Goal: Information Seeking & Learning: Understand process/instructions

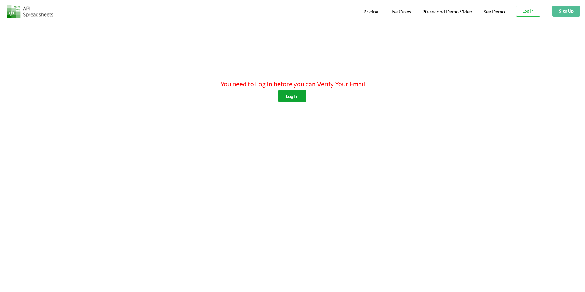
click at [286, 95] on button "Log In" at bounding box center [292, 96] width 28 height 13
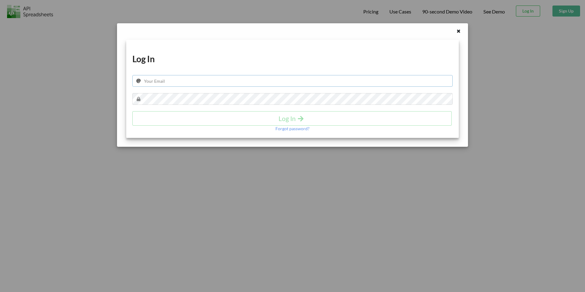
click at [332, 82] on input "text" at bounding box center [292, 81] width 320 height 12
type input "[EMAIL_ADDRESS][DOMAIN_NAME]"
click at [287, 115] on h4 "Log In" at bounding box center [292, 119] width 306 height 8
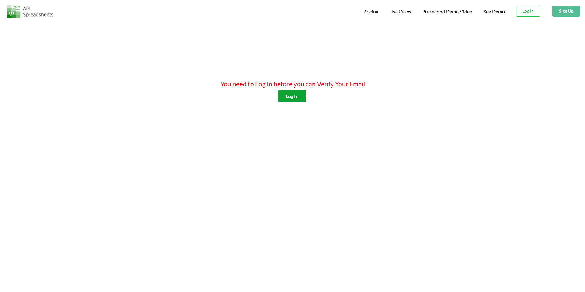
click at [296, 95] on button "Log In" at bounding box center [292, 96] width 28 height 13
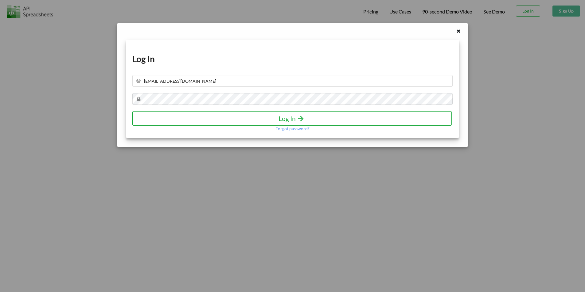
click at [294, 115] on h4 "Log In" at bounding box center [292, 119] width 306 height 8
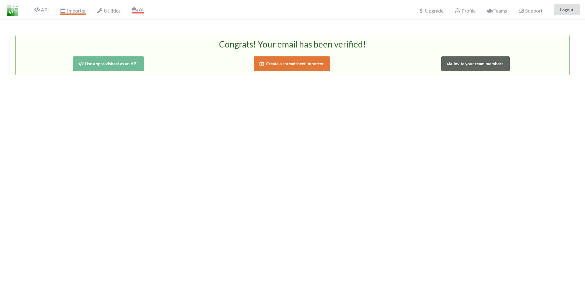
click at [69, 9] on span "Importer" at bounding box center [73, 11] width 26 height 7
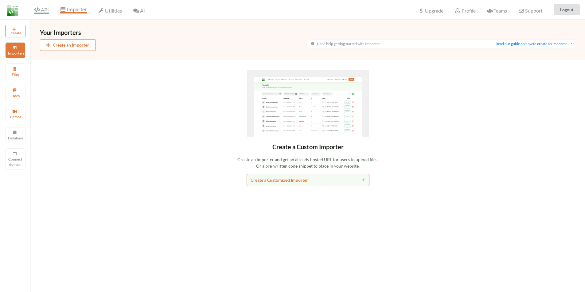
click at [44, 10] on span "API" at bounding box center [41, 10] width 15 height 7
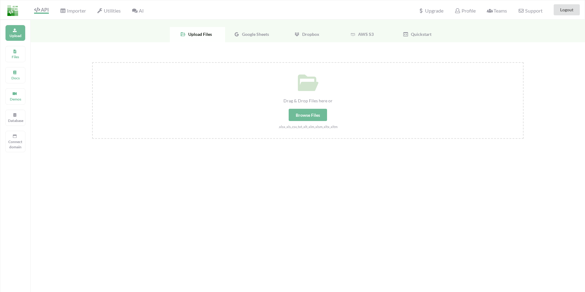
click at [253, 36] on span "Google Sheets" at bounding box center [253, 34] width 29 height 5
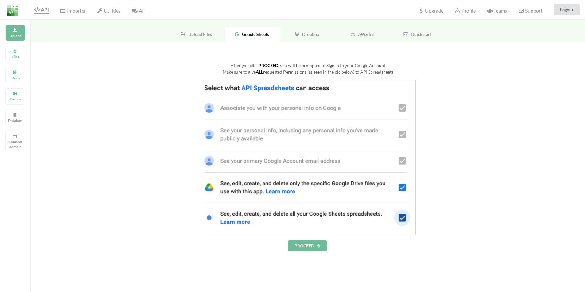
click at [310, 247] on button "PROCEED" at bounding box center [307, 246] width 39 height 11
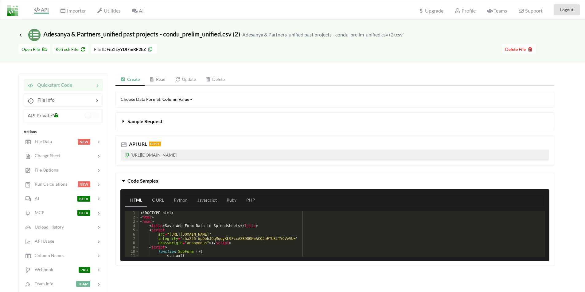
click at [49, 115] on span "API Private?" at bounding box center [41, 116] width 26 height 6
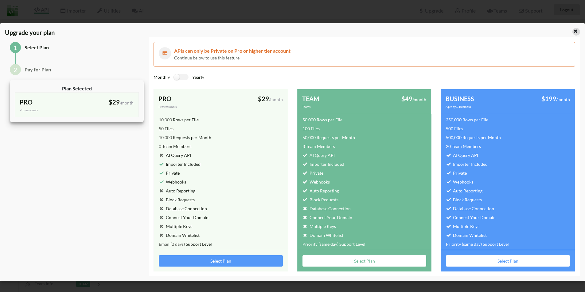
click at [576, 31] on icon at bounding box center [575, 30] width 5 height 4
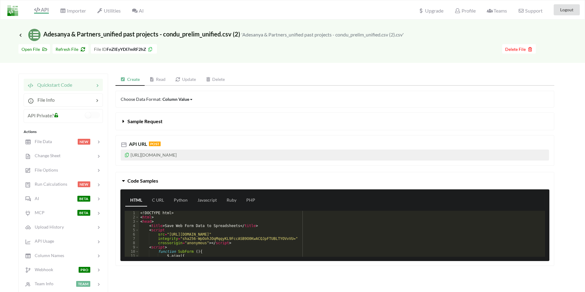
click at [125, 155] on icon at bounding box center [126, 154] width 5 height 4
click at [8, 96] on div "Icon Link Adesanya & Partners_unified past projects - condu_prelim_unified.csv …" at bounding box center [292, 190] width 585 height 341
click at [179, 77] on link "Update" at bounding box center [185, 80] width 30 height 12
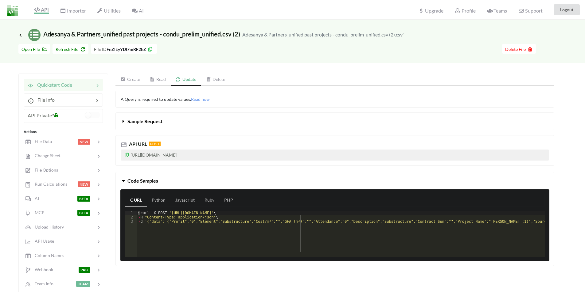
click at [136, 79] on link "Create" at bounding box center [129, 80] width 29 height 12
click at [153, 80] on icon at bounding box center [151, 79] width 5 height 4
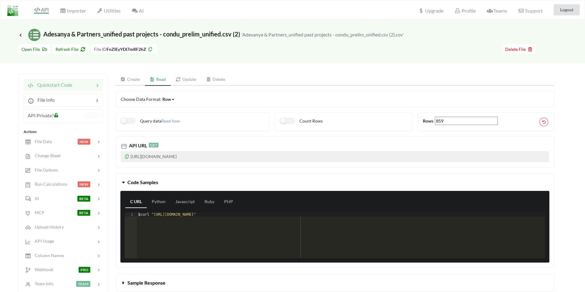
click at [129, 80] on link "Create" at bounding box center [129, 80] width 29 height 12
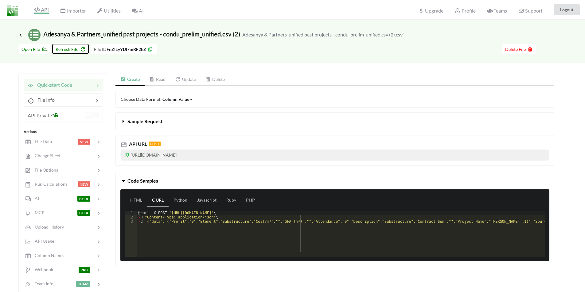
click at [75, 47] on span "Refresh File" at bounding box center [71, 49] width 30 height 5
click at [126, 182] on icon at bounding box center [124, 179] width 6 height 5
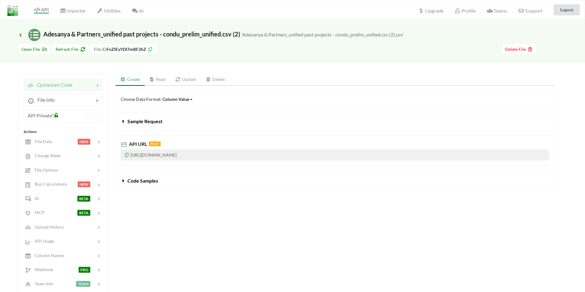
click at [125, 181] on icon at bounding box center [124, 179] width 6 height 5
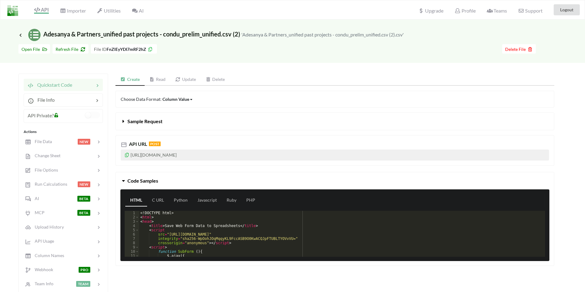
click at [126, 155] on icon at bounding box center [126, 154] width 5 height 4
click at [73, 10] on span "Importer" at bounding box center [73, 11] width 26 height 7
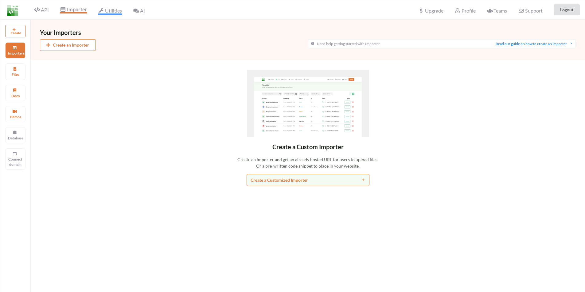
click at [110, 12] on span "Utilities" at bounding box center [110, 11] width 24 height 7
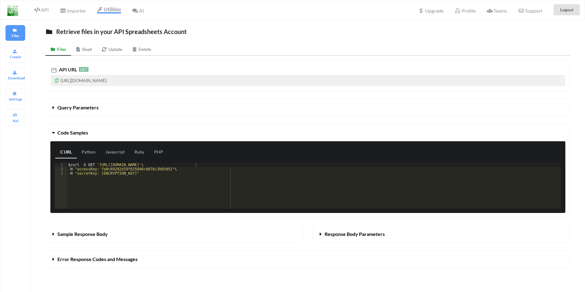
click at [144, 10] on span "AI" at bounding box center [138, 11] width 12 height 6
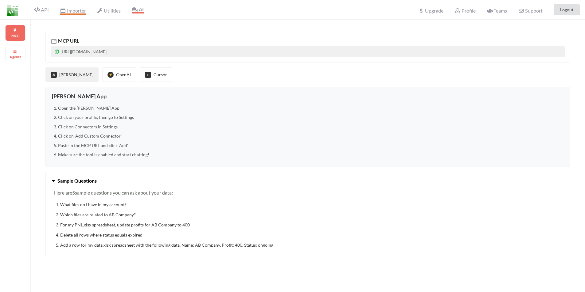
click at [80, 11] on span "Importer" at bounding box center [73, 11] width 26 height 7
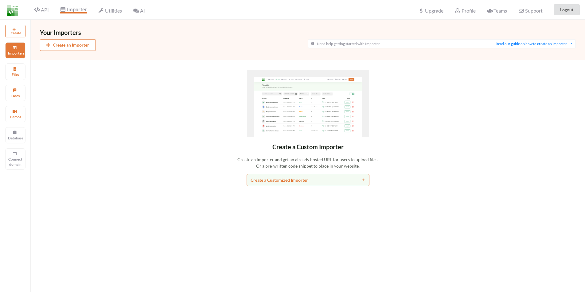
click at [7, 12] on img at bounding box center [12, 10] width 11 height 11
click at [530, 13] on span "Support" at bounding box center [530, 10] width 24 height 6
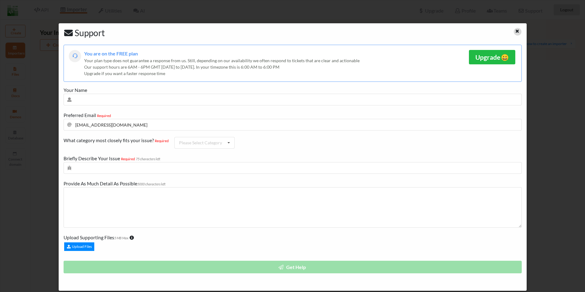
click at [517, 32] on icon at bounding box center [516, 30] width 5 height 4
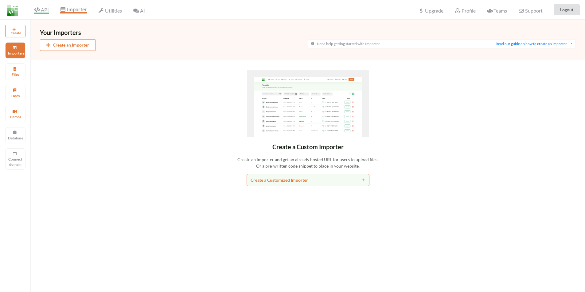
click at [43, 8] on span "API" at bounding box center [41, 10] width 15 height 7
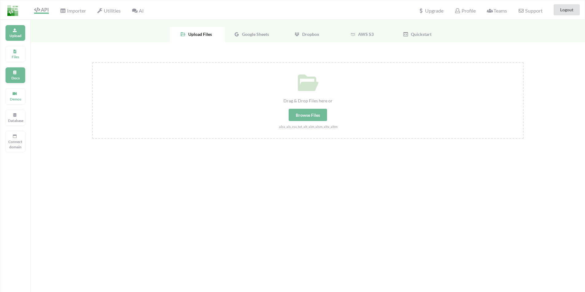
click at [17, 81] on div "Docs" at bounding box center [15, 75] width 20 height 16
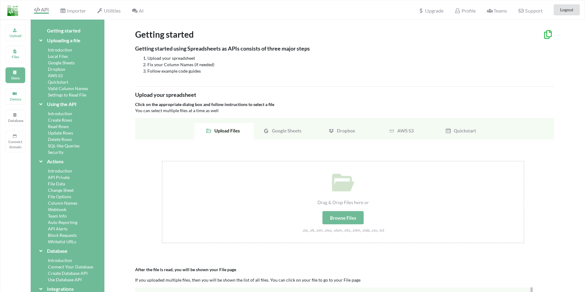
click at [59, 151] on div "Security" at bounding box center [67, 152] width 59 height 6
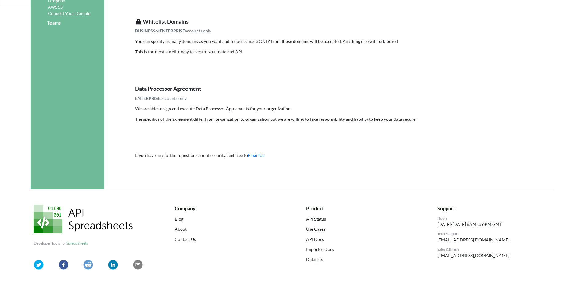
scroll to position [307, 0]
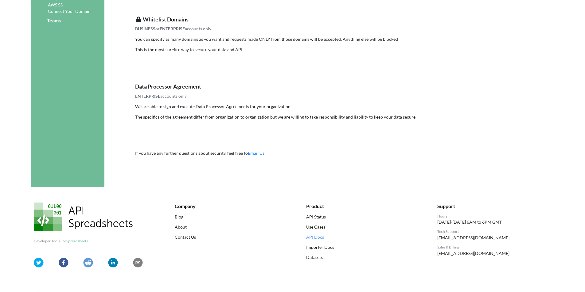
click at [314, 239] on link "API Docs" at bounding box center [363, 237] width 114 height 6
